Goal: Task Accomplishment & Management: Use online tool/utility

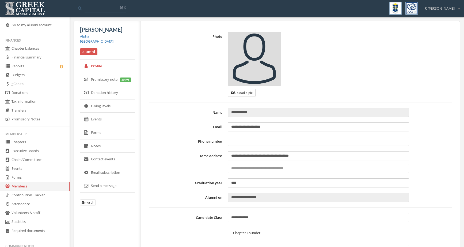
type input "**********"
click at [40, 64] on link "Reports" at bounding box center [35, 66] width 70 height 9
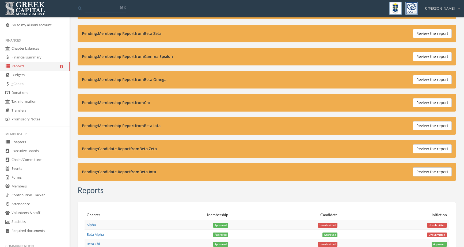
scroll to position [162, 0]
click at [444, 150] on button "Review the report" at bounding box center [432, 148] width 39 height 9
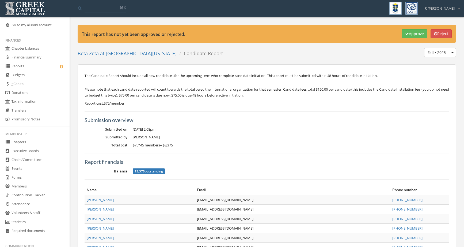
click at [405, 36] on button "Approve" at bounding box center [415, 33] width 26 height 9
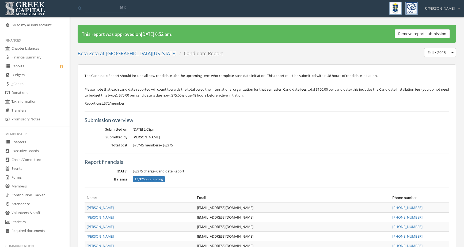
click at [37, 65] on link "Reports" at bounding box center [35, 66] width 70 height 9
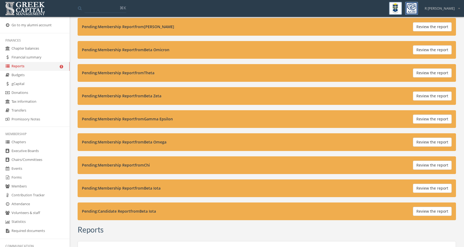
scroll to position [92, 0]
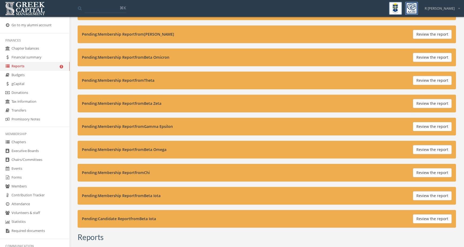
click at [422, 221] on button "Review the report" at bounding box center [432, 218] width 39 height 9
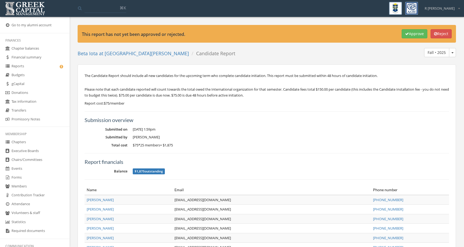
click at [406, 36] on button "Approve" at bounding box center [415, 33] width 26 height 9
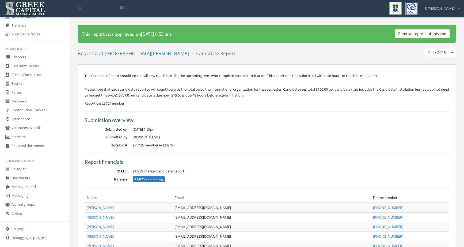
scroll to position [90, 0]
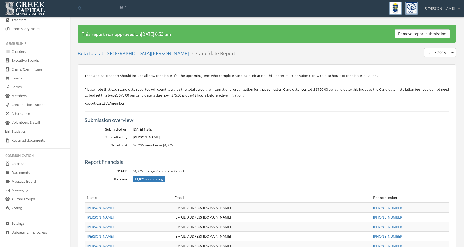
click at [45, 88] on link "Forms" at bounding box center [35, 87] width 70 height 9
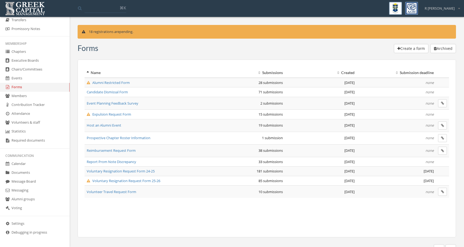
click at [135, 151] on span "Reimbursement Request Form" at bounding box center [111, 150] width 49 height 5
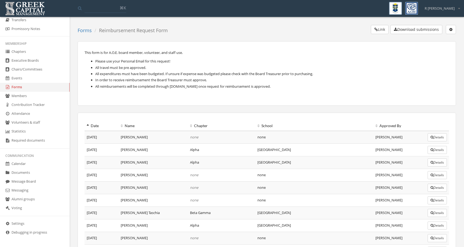
click at [452, 31] on icon "button" at bounding box center [451, 30] width 3 height 4
click at [417, 99] on div "This form is for A.O.E. board member, volunteer, and staff use. Please use your…" at bounding box center [267, 73] width 379 height 64
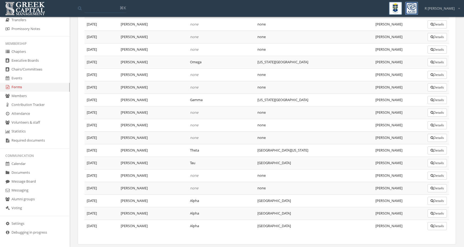
scroll to position [390, 0]
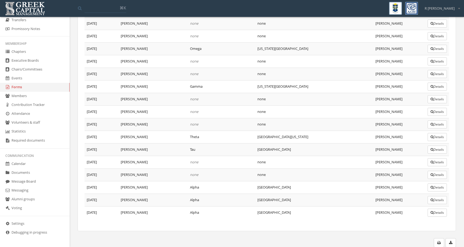
click at [440, 241] on icon "button" at bounding box center [439, 242] width 3 height 4
